Goal: Information Seeking & Learning: Learn about a topic

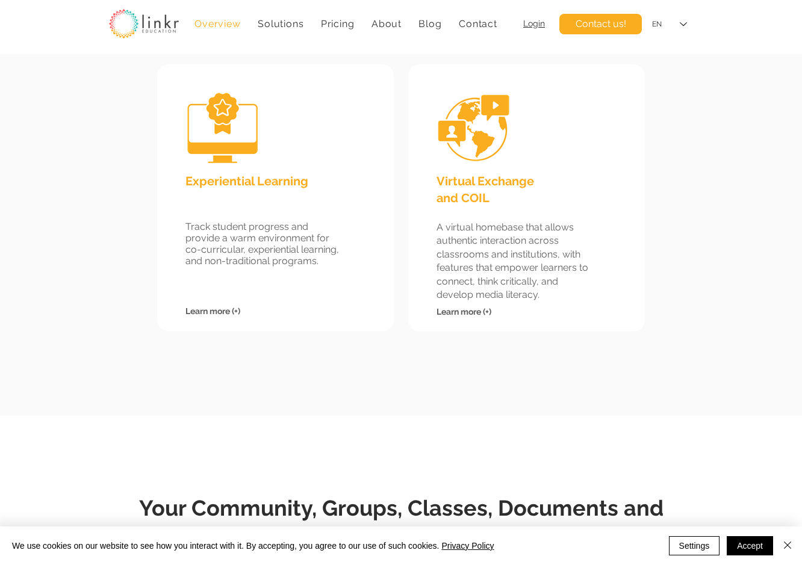
scroll to position [1142, 0]
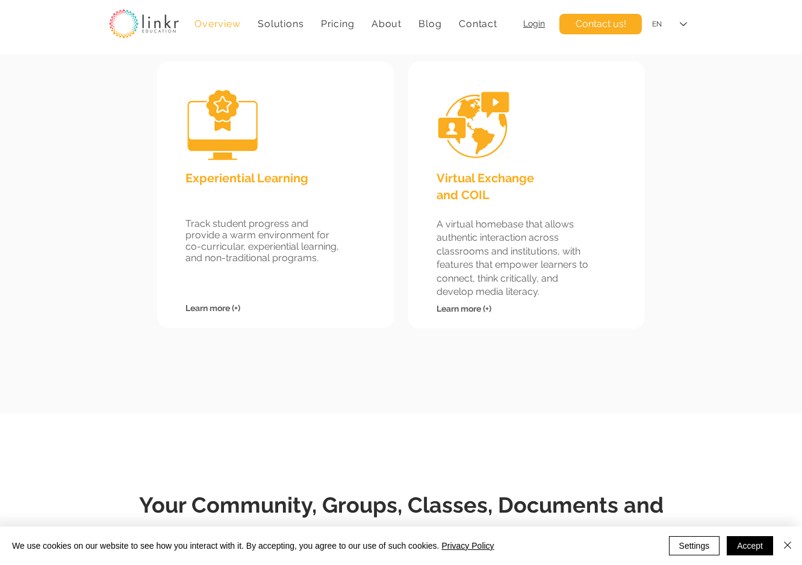
click at [469, 306] on span "Learn more (+)" at bounding box center [464, 309] width 55 height 10
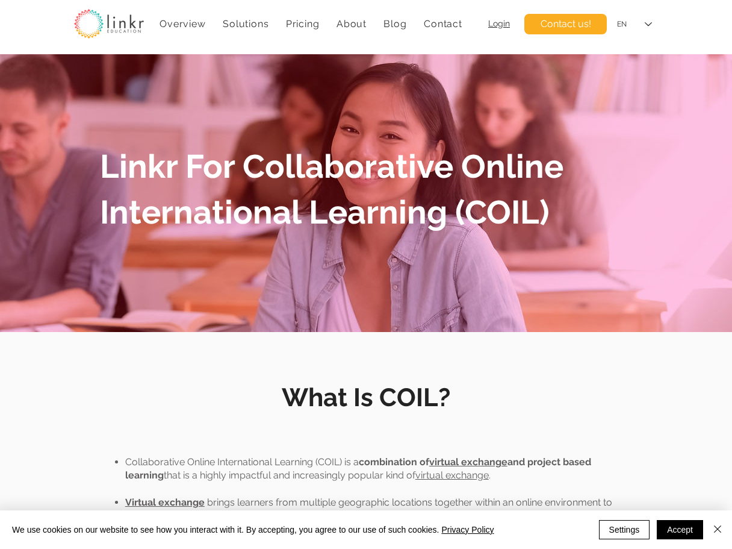
scroll to position [11, 0]
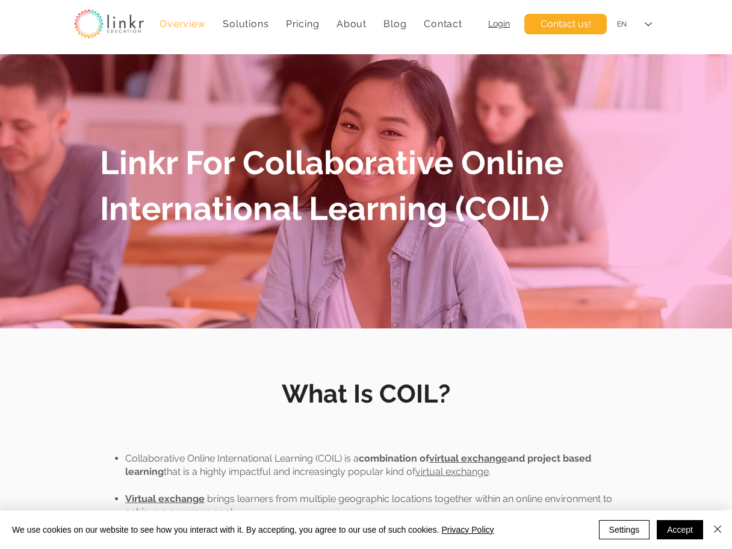
drag, startPoint x: 172, startPoint y: 25, endPoint x: 198, endPoint y: 26, distance: 26.5
click at [172, 25] on span "Overview" at bounding box center [183, 23] width 46 height 11
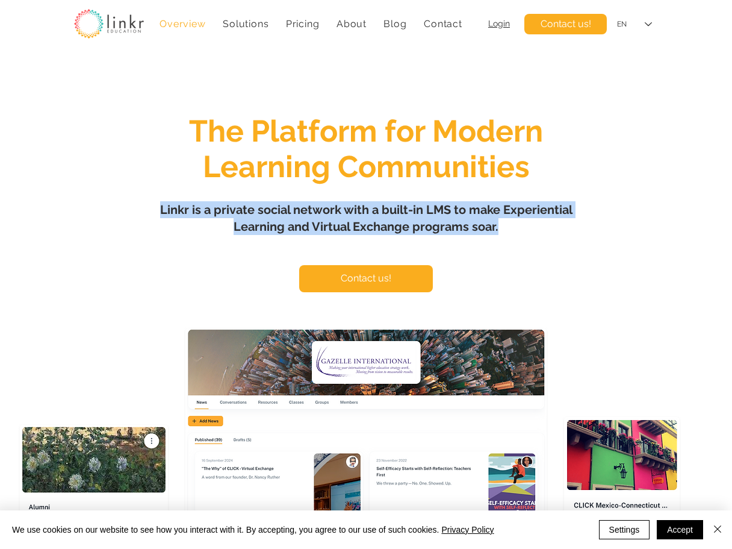
drag, startPoint x: 160, startPoint y: 208, endPoint x: 531, endPoint y: 226, distance: 371.3
click at [531, 226] on h1 "Linkr is a private social network with a built-in LMS to make Experiential Lear…" at bounding box center [365, 218] width 421 height 34
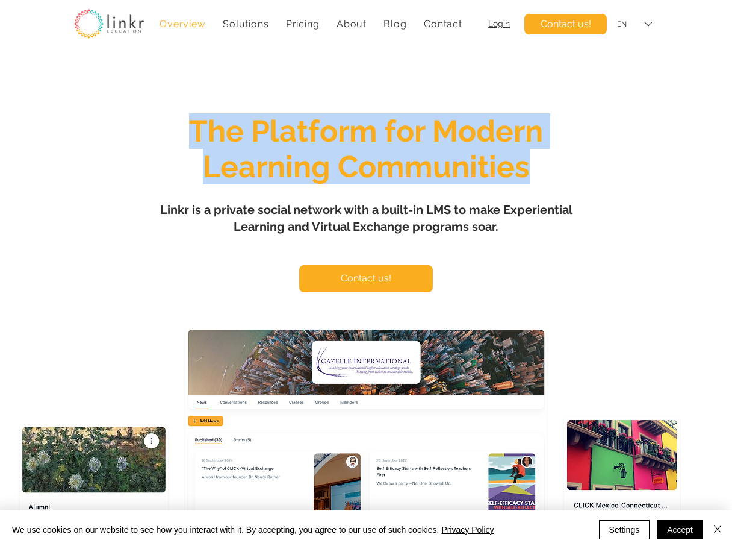
drag, startPoint x: 191, startPoint y: 128, endPoint x: 532, endPoint y: 173, distance: 343.7
click at [532, 173] on h1 "The Platform for Modern Learning Communities" at bounding box center [365, 148] width 467 height 71
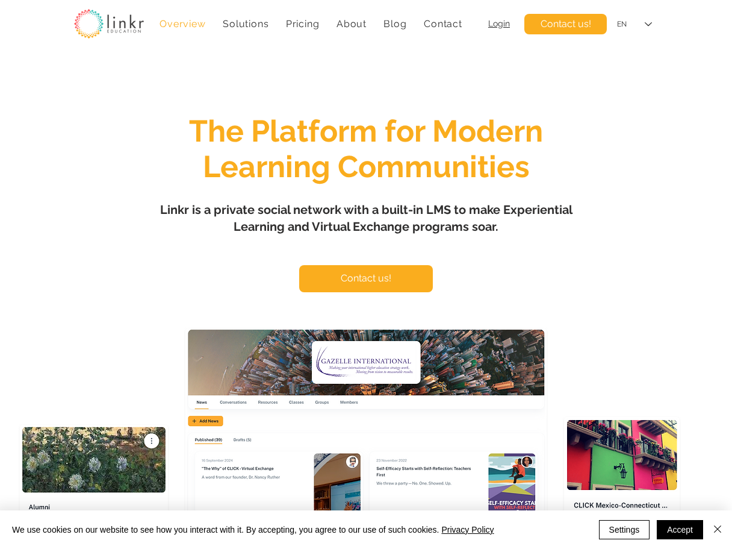
click at [587, 233] on div "main content" at bounding box center [366, 357] width 732 height 606
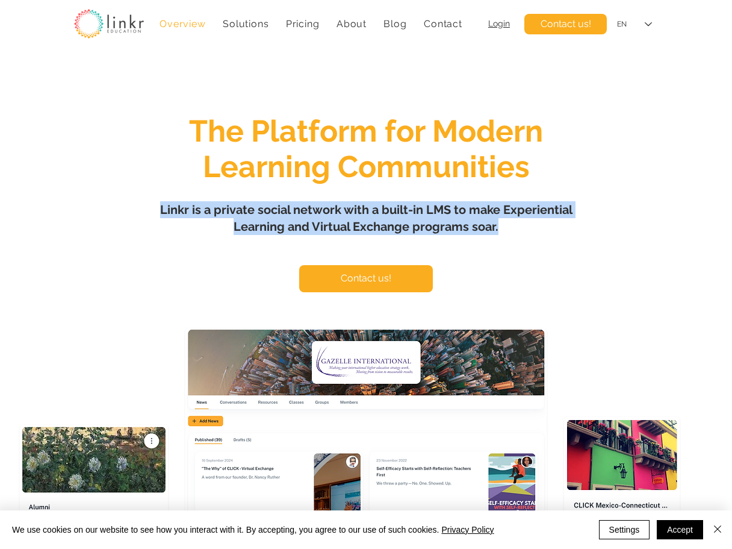
drag, startPoint x: 417, startPoint y: 222, endPoint x: 160, endPoint y: 207, distance: 257.5
click at [160, 207] on h1 "Linkr is a private social network with a built-in LMS to make Experiential Lear…" at bounding box center [365, 218] width 421 height 34
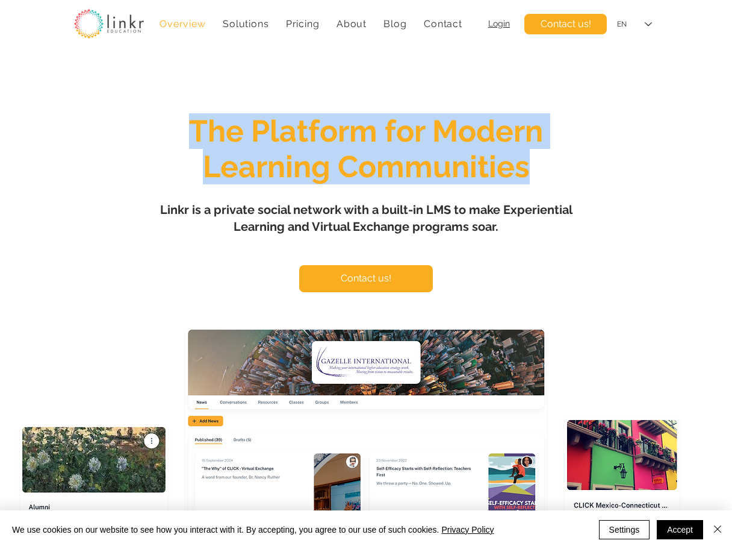
drag, startPoint x: 193, startPoint y: 127, endPoint x: 532, endPoint y: 163, distance: 340.8
click at [532, 163] on h1 "The Platform for Modern Learning Communities" at bounding box center [365, 148] width 467 height 71
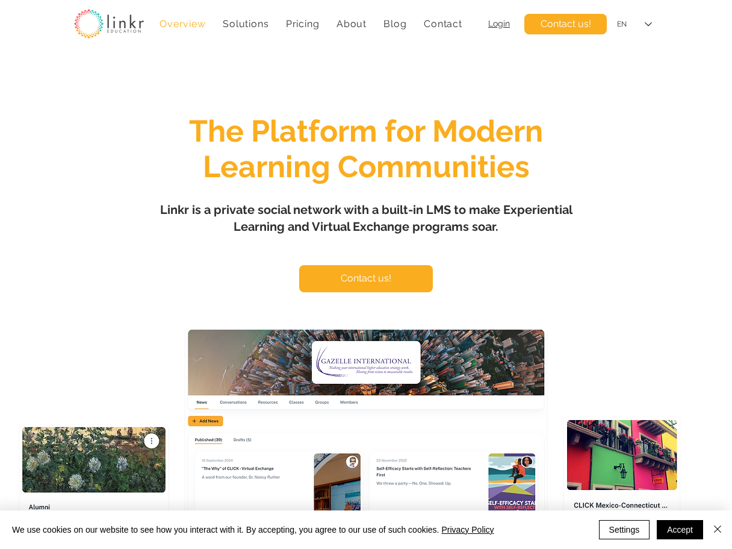
click at [372, 174] on span "The Platform for Modern Learning Communities" at bounding box center [366, 148] width 354 height 71
click at [160, 208] on h1 "Linkr is a private social network with a built-in LMS to make Experiential Lear…" at bounding box center [365, 218] width 421 height 34
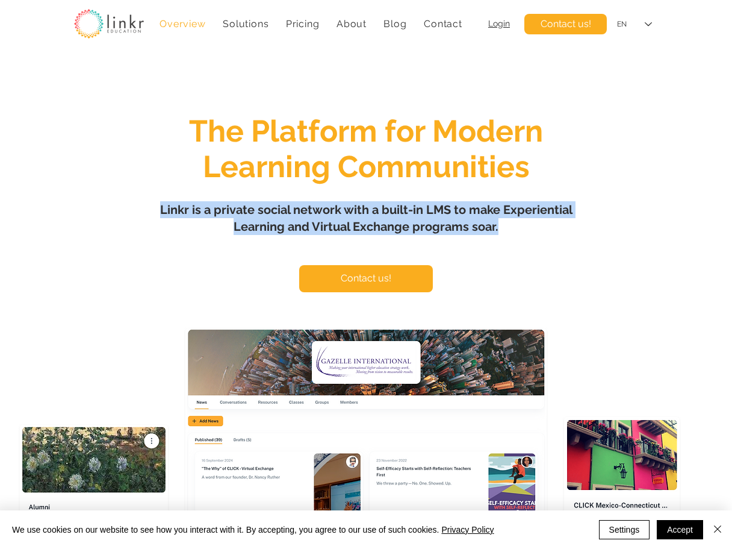
drag, startPoint x: 160, startPoint y: 208, endPoint x: 503, endPoint y: 227, distance: 343.7
click at [503, 227] on h1 "Linkr is a private social network with a built-in LMS to make Experiential Lear…" at bounding box center [365, 218] width 421 height 34
click at [358, 228] on span "Linkr is a private social network with a built-in LMS to make Experiential Lear…" at bounding box center [366, 217] width 412 height 31
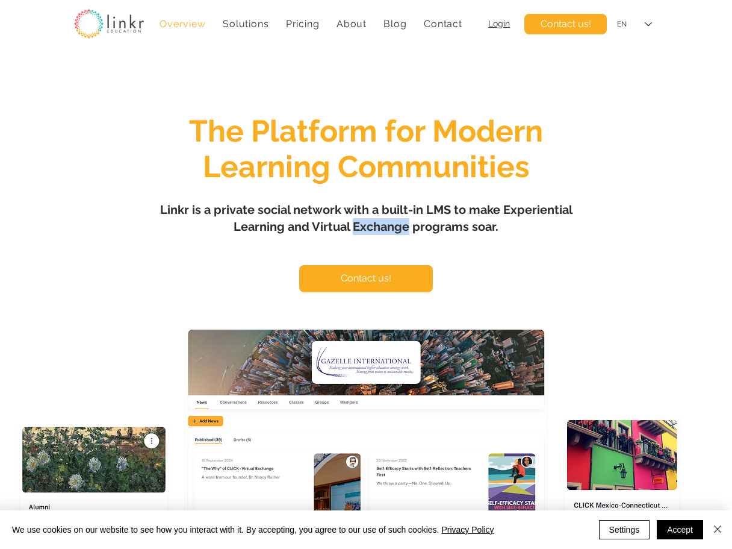
click at [358, 228] on span "Linkr is a private social network with a built-in LMS to make Experiential Lear…" at bounding box center [366, 217] width 412 height 31
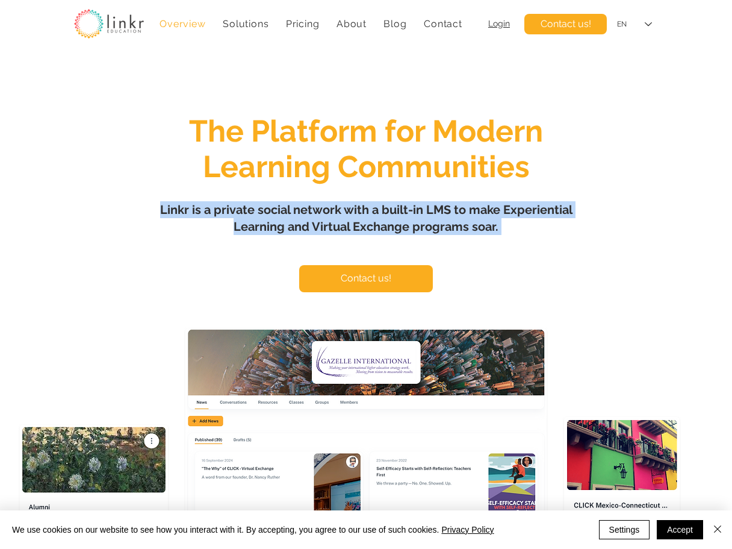
click at [358, 228] on span "Linkr is a private social network with a built-in LMS to make Experiential Lear…" at bounding box center [366, 217] width 412 height 31
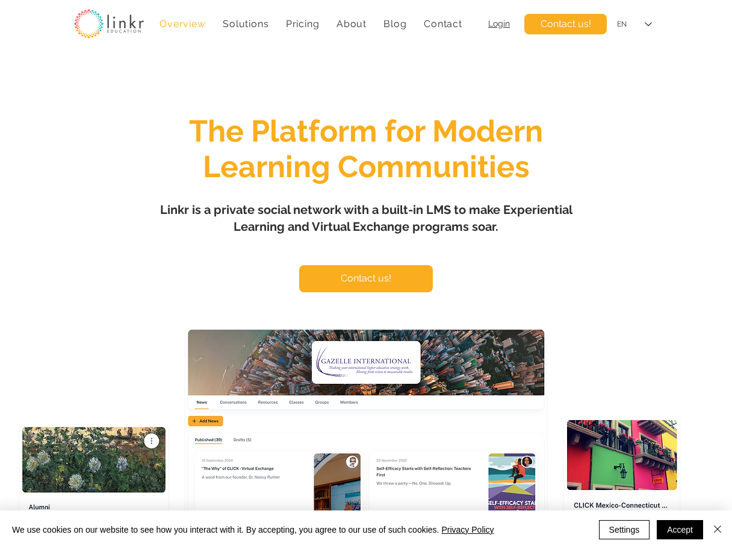
click at [146, 270] on div "main content" at bounding box center [366, 357] width 732 height 606
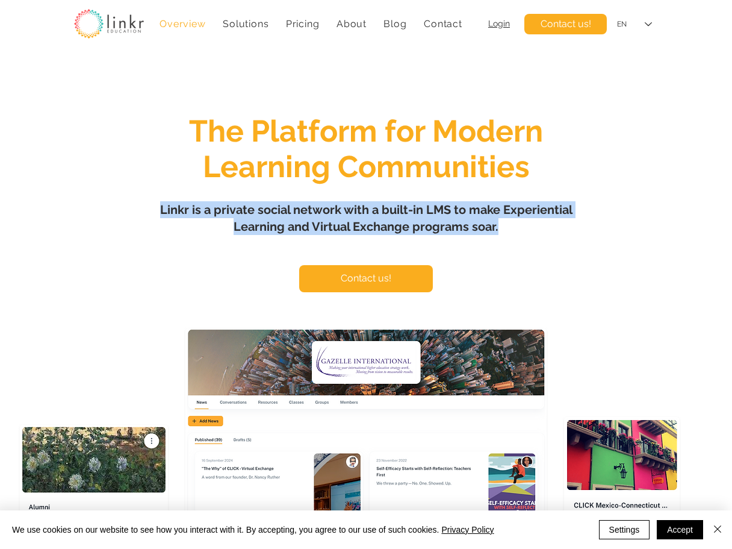
drag, startPoint x: 160, startPoint y: 208, endPoint x: 533, endPoint y: 252, distance: 375.9
click at [499, 226] on h1 "Linkr is a private social network with a built-in LMS to make Experiential Lear…" at bounding box center [365, 218] width 421 height 34
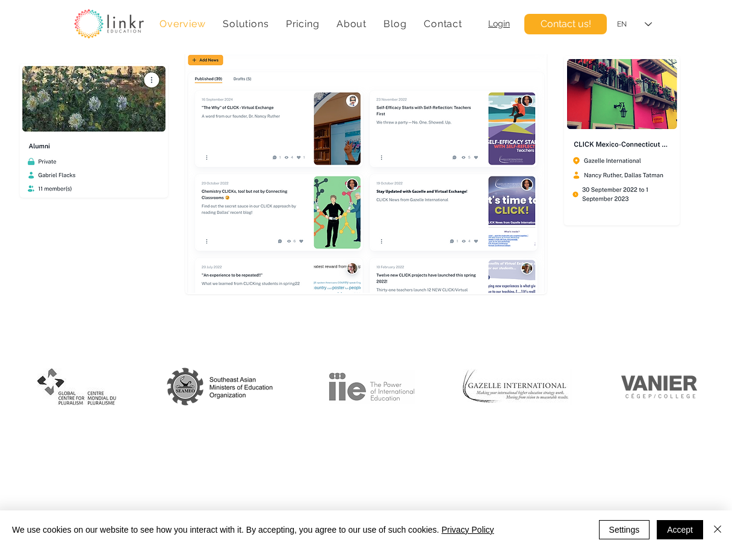
scroll to position [864, 0]
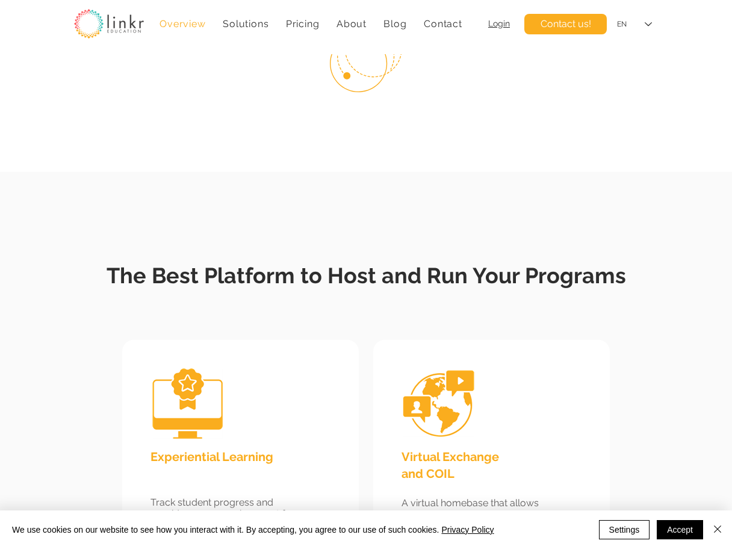
click at [397, 266] on span "The Best Platform to Host and Run Your Programs" at bounding box center [367, 275] width 520 height 25
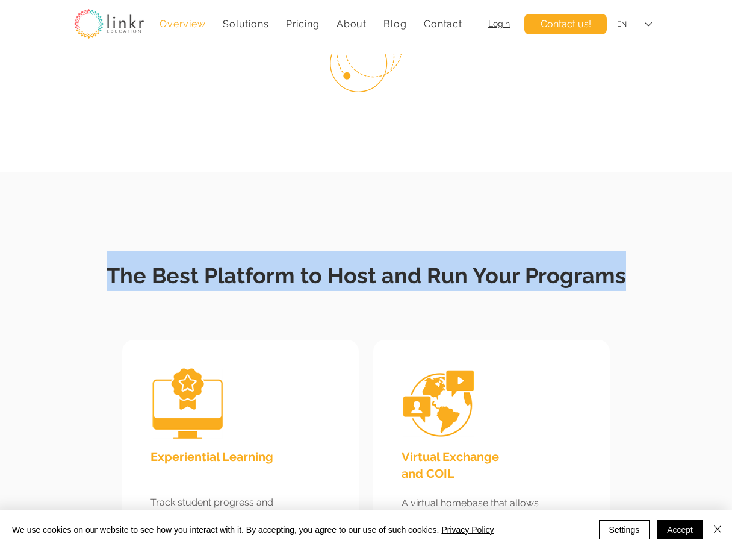
click at [397, 266] on span "The Best Platform to Host and Run Your Programs" at bounding box center [367, 275] width 520 height 25
click at [393, 280] on h2 "The Best Platform to Host and Run Your Programs" at bounding box center [366, 271] width 590 height 40
click at [400, 268] on span "The Best Platform to Host and Run Your Programs" at bounding box center [367, 275] width 520 height 25
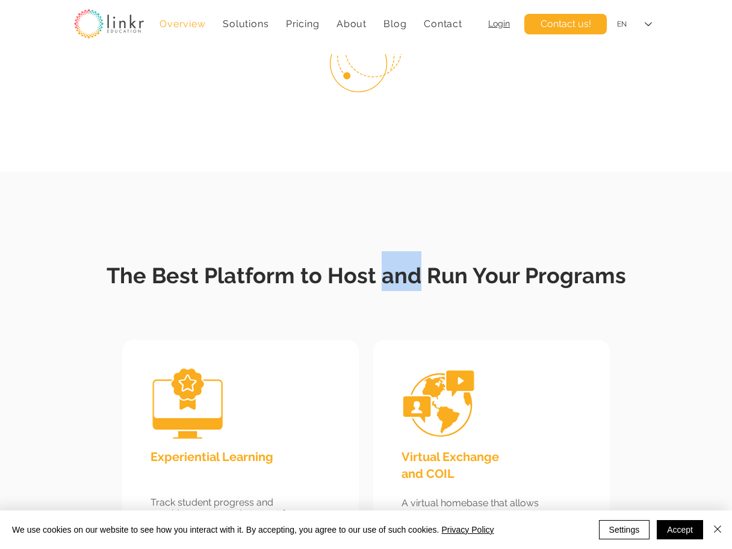
click at [400, 268] on span "The Best Platform to Host and Run Your Programs" at bounding box center [367, 275] width 520 height 25
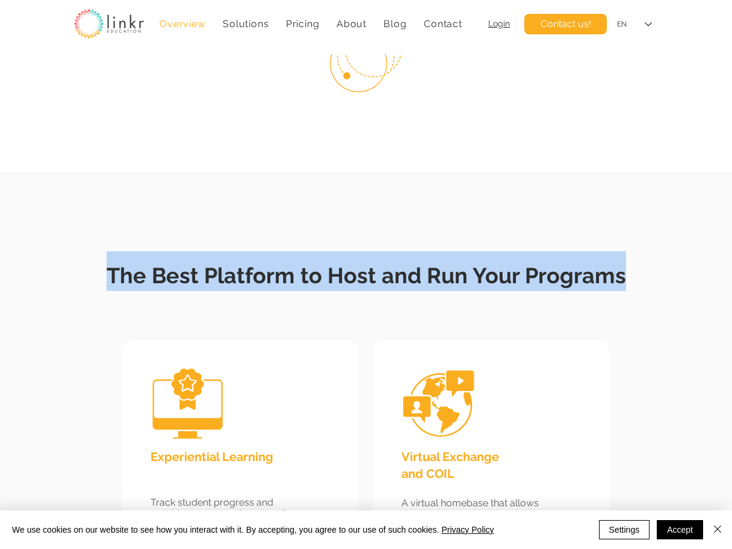
click at [400, 268] on span "The Best Platform to Host and Run Your Programs" at bounding box center [367, 275] width 520 height 25
click at [491, 263] on span "The Best Platform to Host and Run Your Programs" at bounding box center [367, 275] width 520 height 25
click at [496, 290] on h2 "The Best Platform to Host and Run Your Programs" at bounding box center [366, 271] width 590 height 40
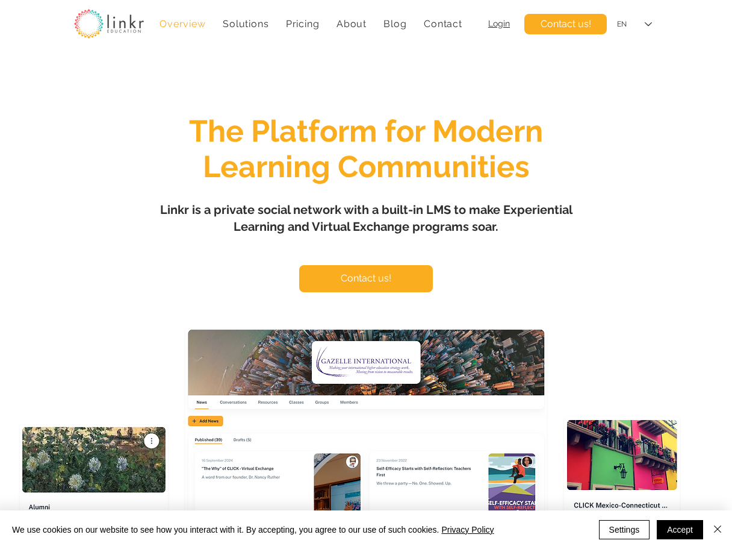
scroll to position [0, 0]
click at [150, 179] on h1 "The Platform for Modern Learning Communities" at bounding box center [365, 148] width 467 height 71
click at [155, 249] on div "main content" at bounding box center [366, 357] width 732 height 606
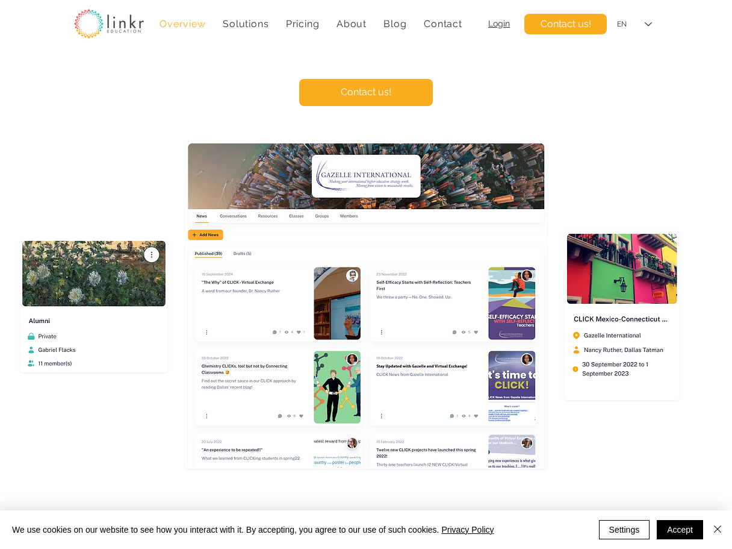
scroll to position [175, 0]
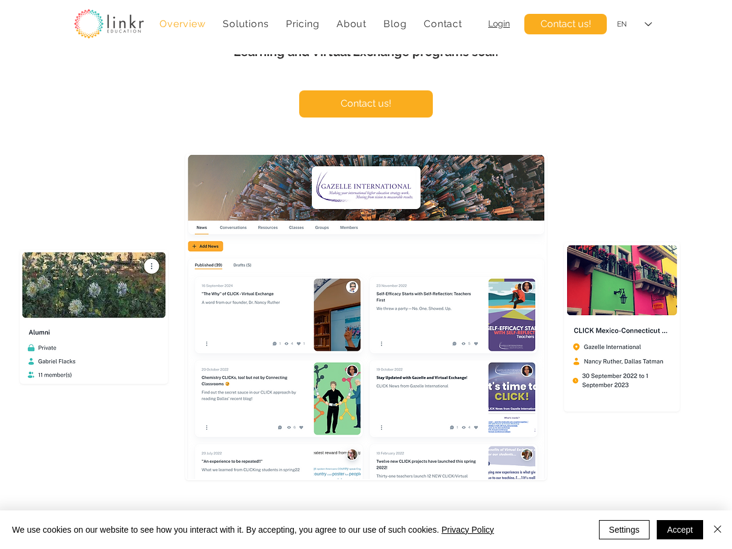
click at [126, 140] on div "main content" at bounding box center [366, 183] width 732 height 606
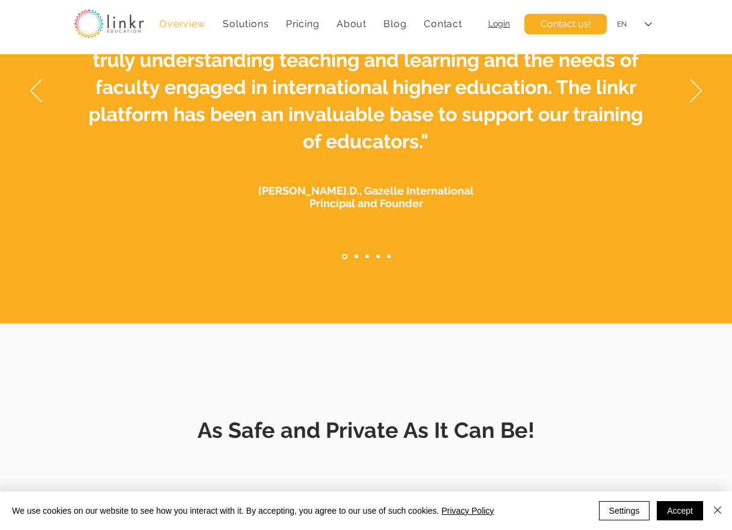
scroll to position [4649, 0]
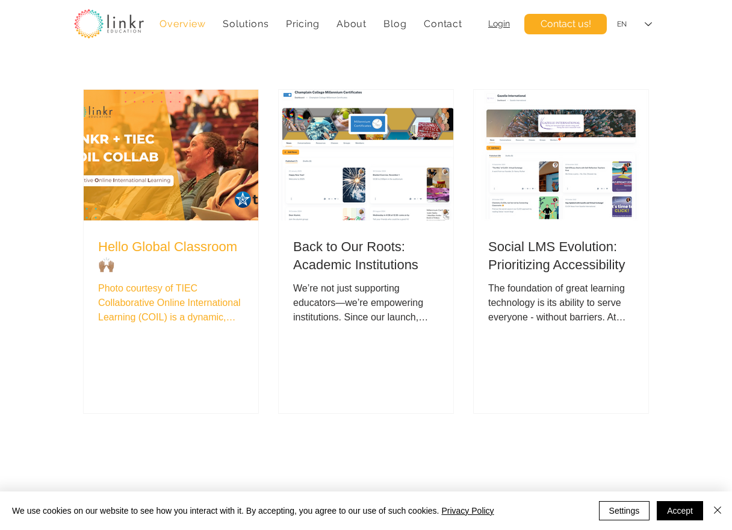
drag, startPoint x: 156, startPoint y: 393, endPoint x: 145, endPoint y: 323, distance: 70.8
click at [156, 393] on div "Hello Global Classroom 🙌🏽 Photo courtesy of TIEC Collaborative Online Internati…" at bounding box center [170, 317] width 149 height 164
click at [140, 275] on h2 "Hello Global Classroom 🙌🏽" at bounding box center [171, 256] width 146 height 37
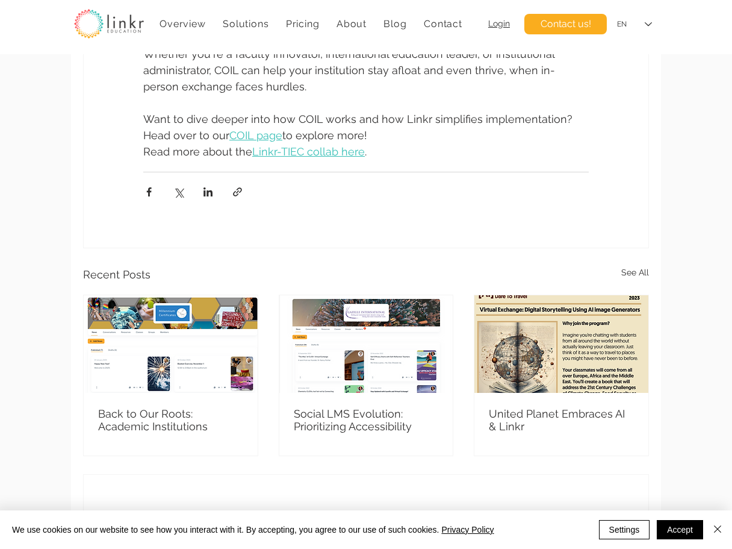
scroll to position [1129, 0]
click at [283, 154] on span "Linkr-TIEC collab here" at bounding box center [308, 151] width 113 height 13
